Goal: Task Accomplishment & Management: Manage account settings

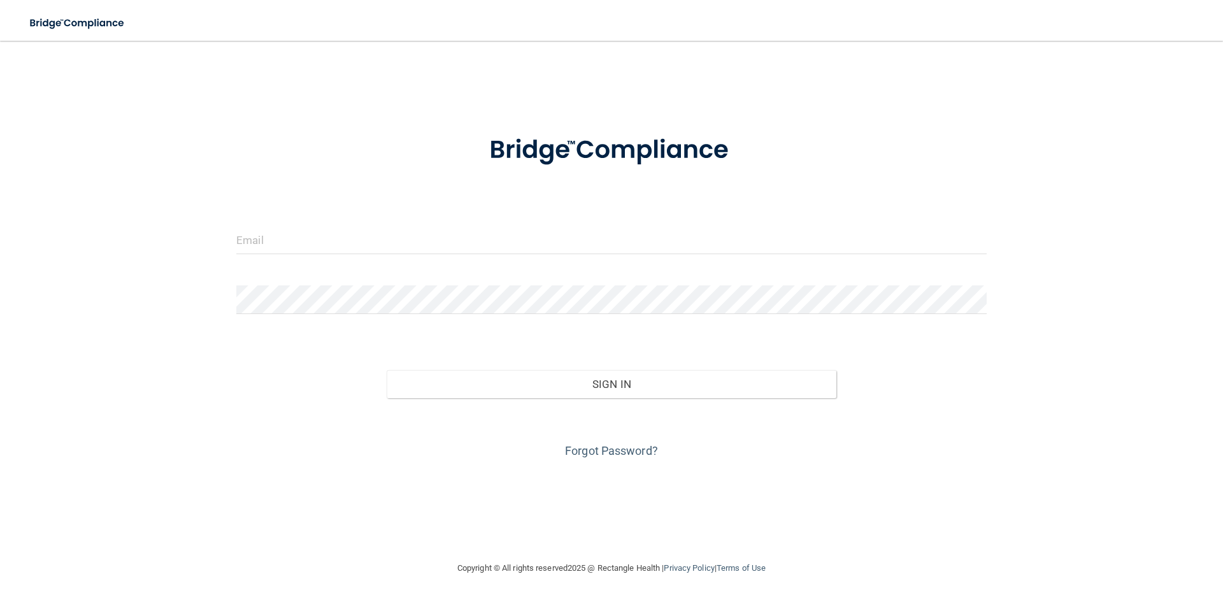
click at [506, 257] on div at bounding box center [612, 245] width 770 height 38
click at [501, 242] on input "email" at bounding box center [611, 240] width 750 height 29
type input "[PERSON_NAME][EMAIL_ADDRESS][DOMAIN_NAME]"
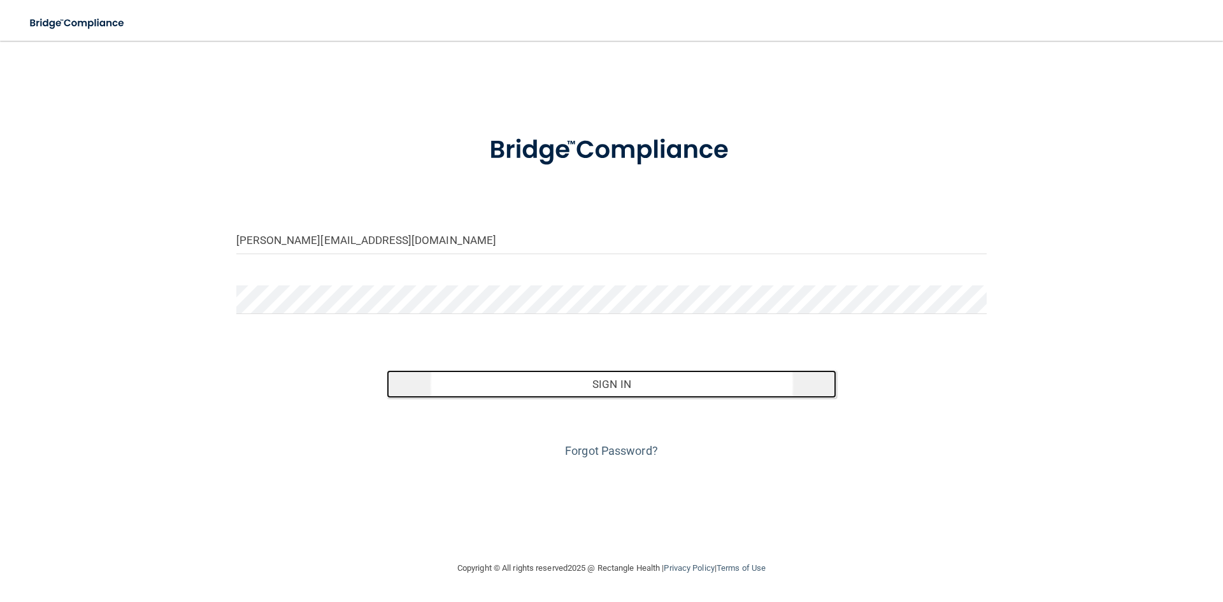
click at [584, 379] on button "Sign In" at bounding box center [612, 384] width 450 height 28
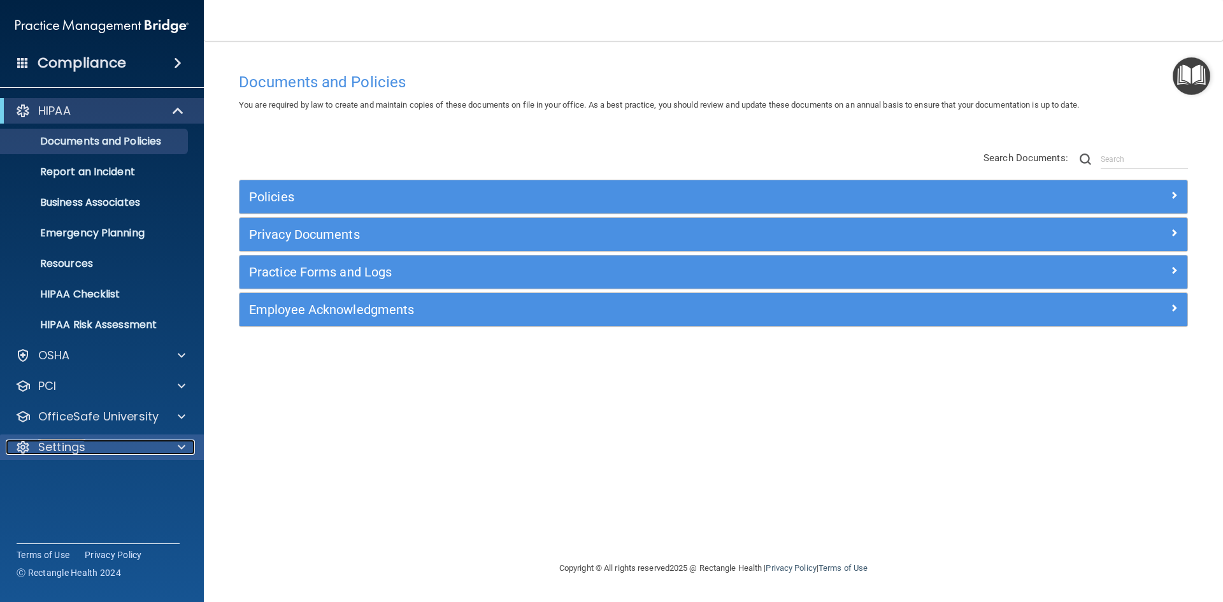
click at [98, 453] on div "Settings" at bounding box center [85, 447] width 158 height 15
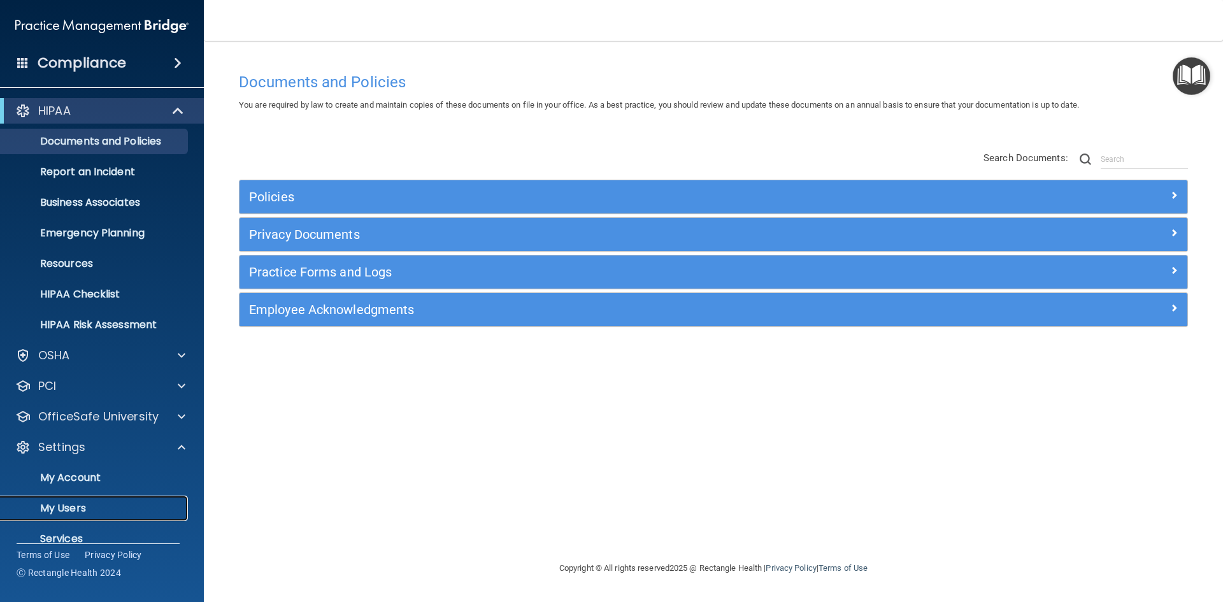
click at [68, 512] on p "My Users" at bounding box center [95, 508] width 174 height 13
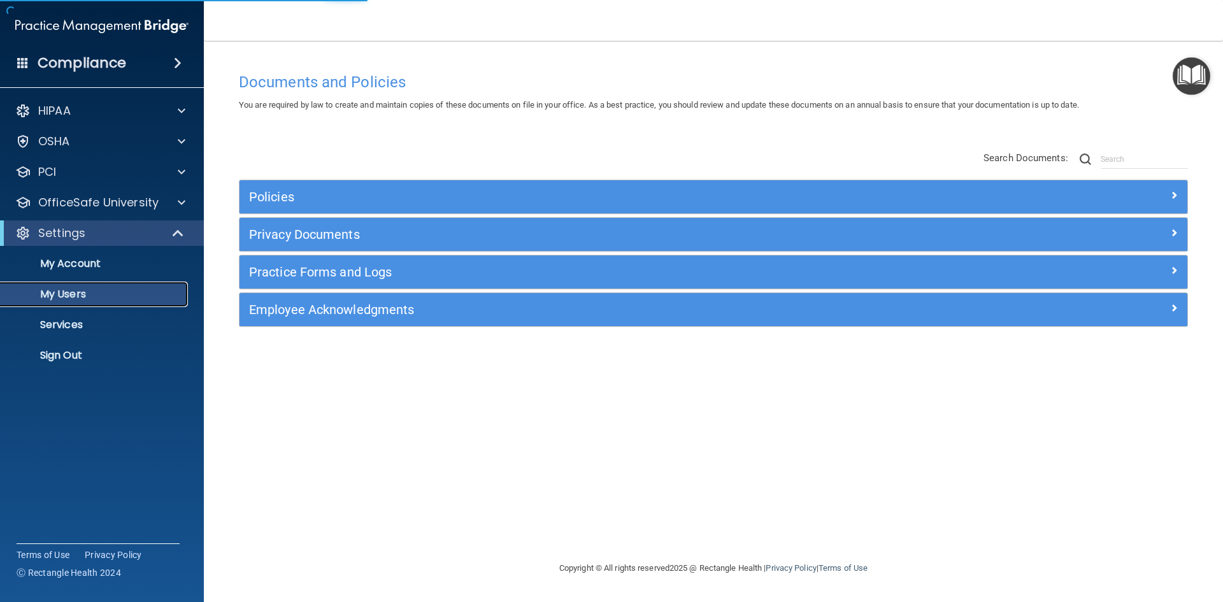
select select "20"
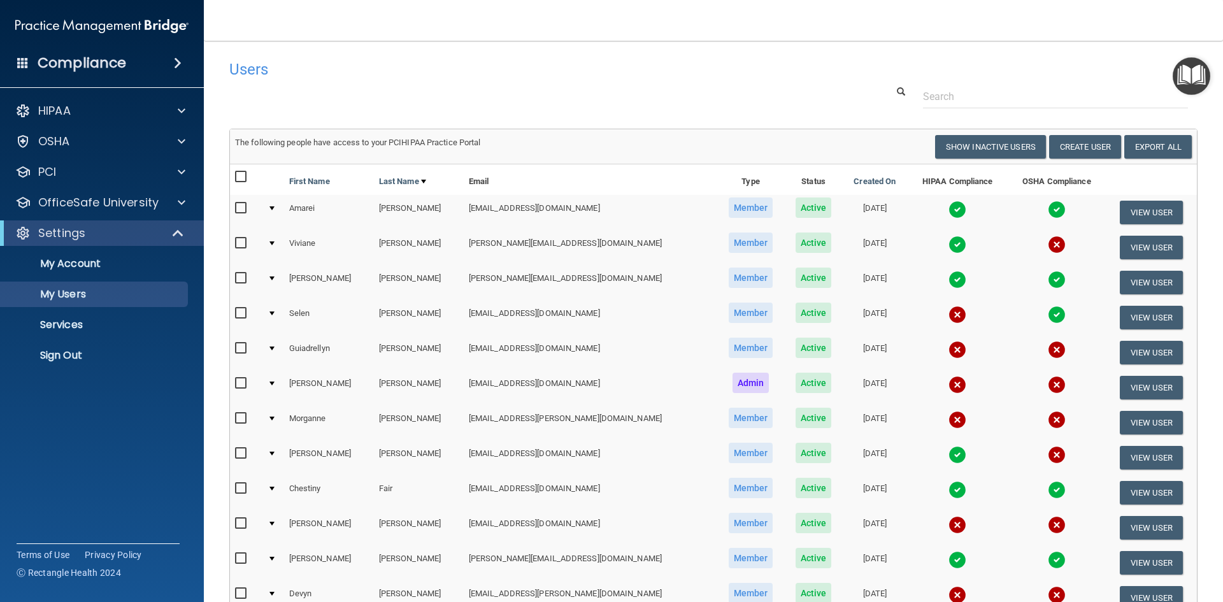
click at [275, 523] on div at bounding box center [271, 524] width 5 height 4
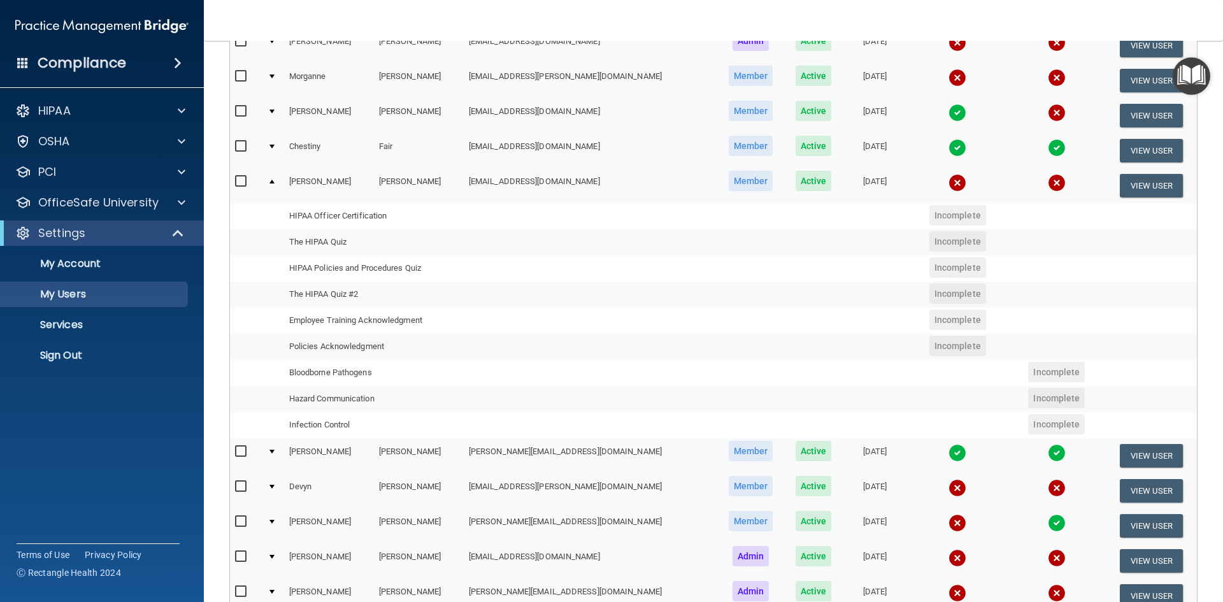
scroll to position [350, 0]
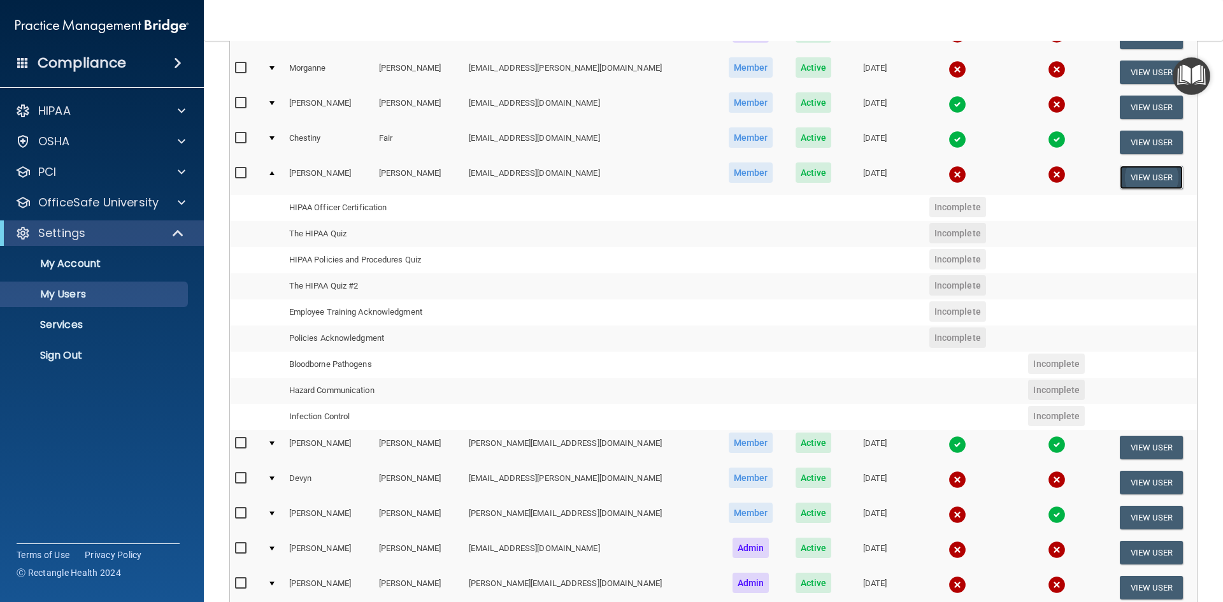
click at [1144, 175] on button "View User" at bounding box center [1151, 178] width 63 height 24
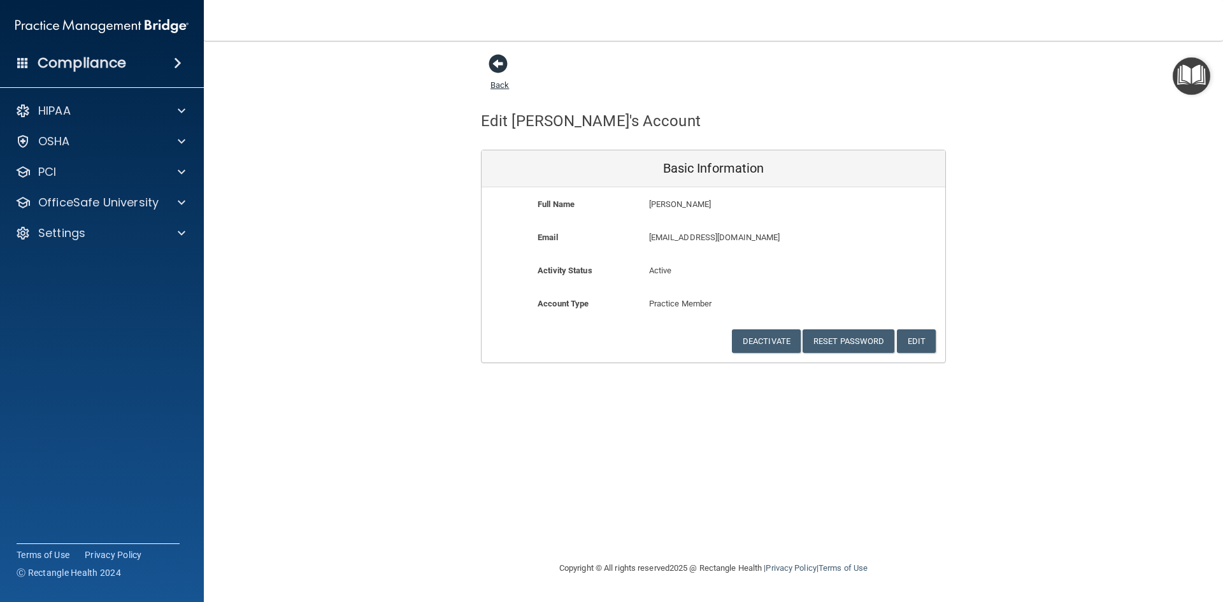
click at [508, 71] on span at bounding box center [498, 63] width 19 height 19
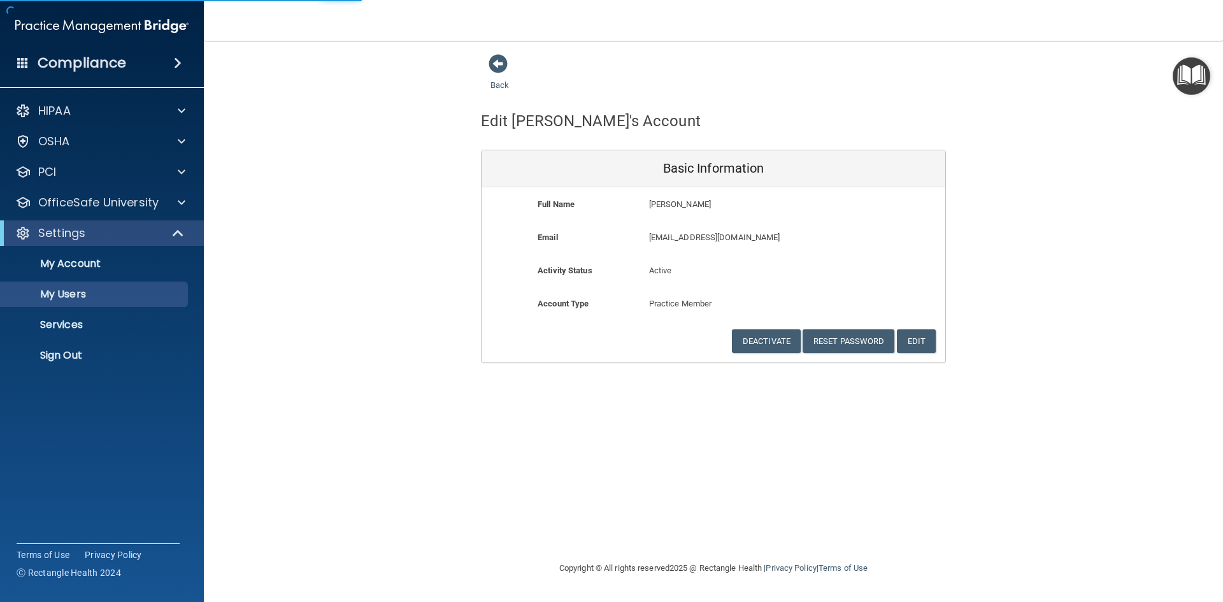
select select "20"
